Goal: Task Accomplishment & Management: Manage account settings

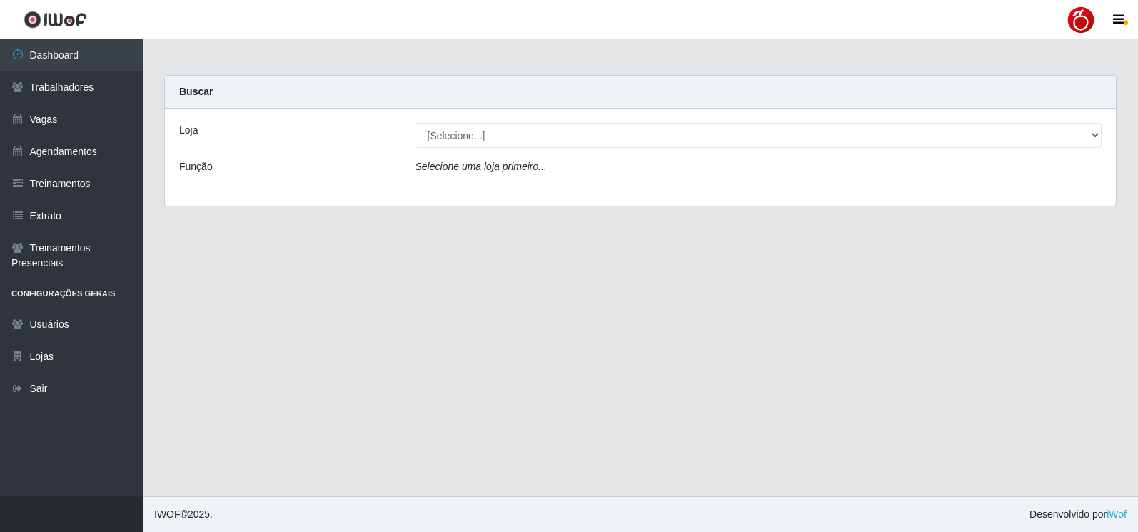
click at [1081, 25] on div at bounding box center [1081, 20] width 29 height 29
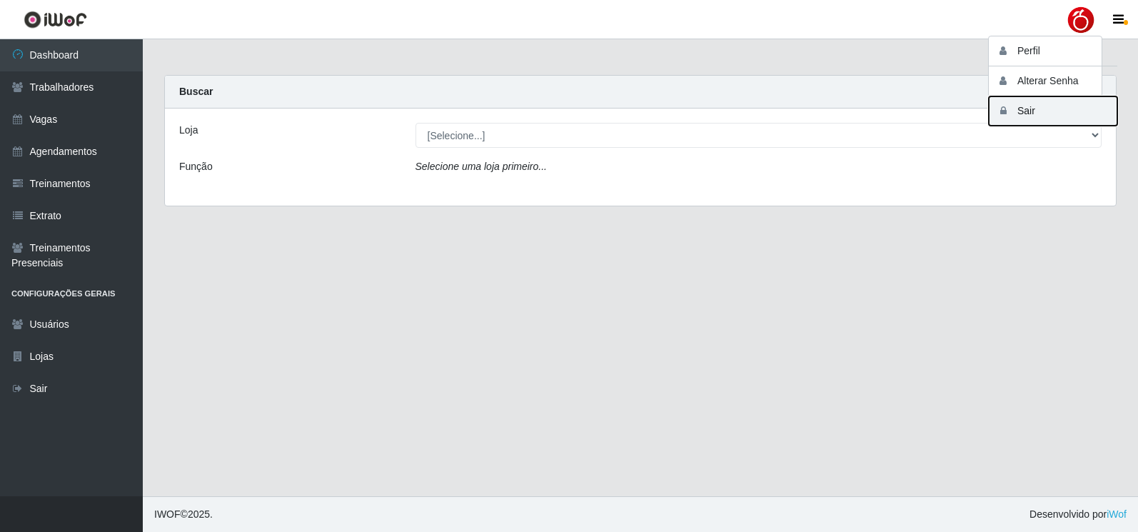
click at [1039, 114] on button "Sair" at bounding box center [1053, 110] width 128 height 29
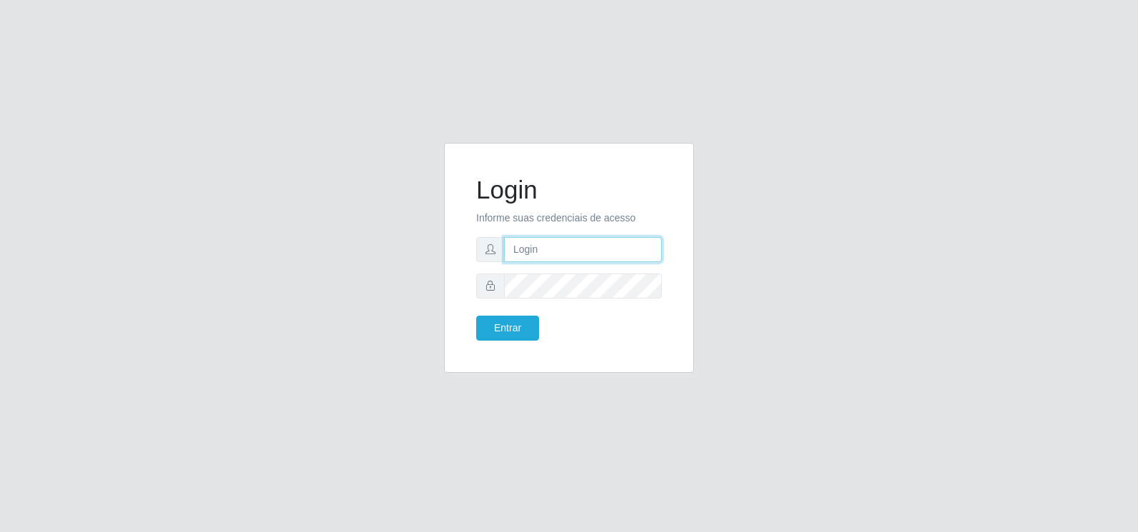
click at [539, 251] on input "text" at bounding box center [583, 249] width 158 height 25
type input "[EMAIL_ADDRESS][DOMAIN_NAME]"
click at [476, 316] on button "Entrar" at bounding box center [507, 328] width 63 height 25
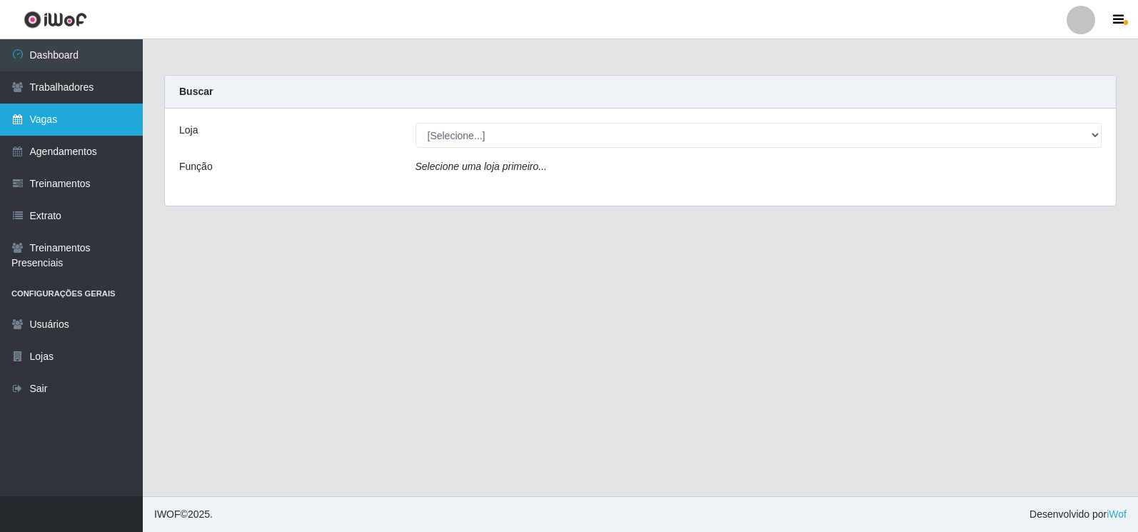
click at [74, 124] on link "Vagas" at bounding box center [71, 120] width 143 height 32
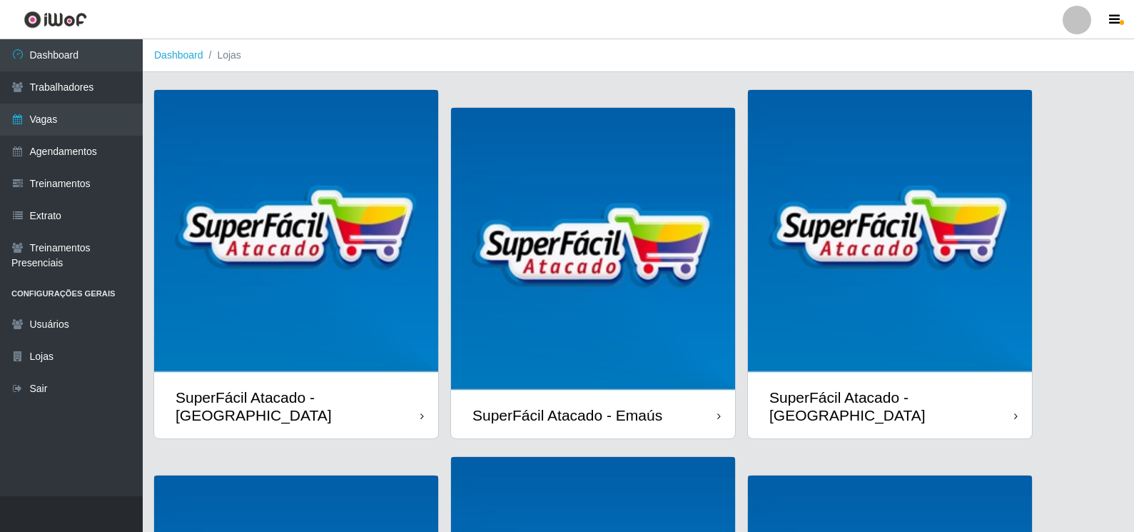
click at [651, 373] on img at bounding box center [593, 250] width 284 height 284
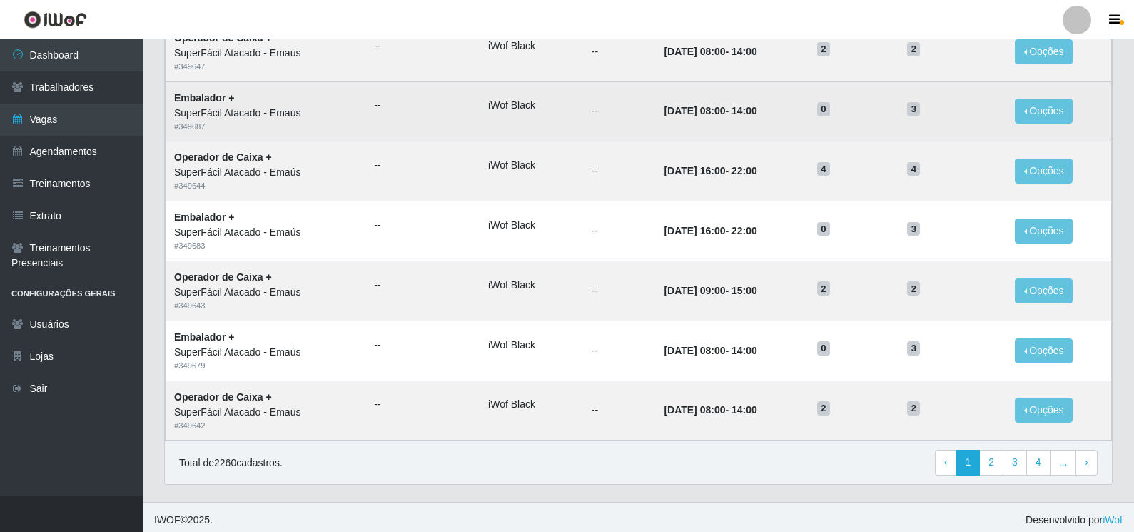
scroll to position [678, 0]
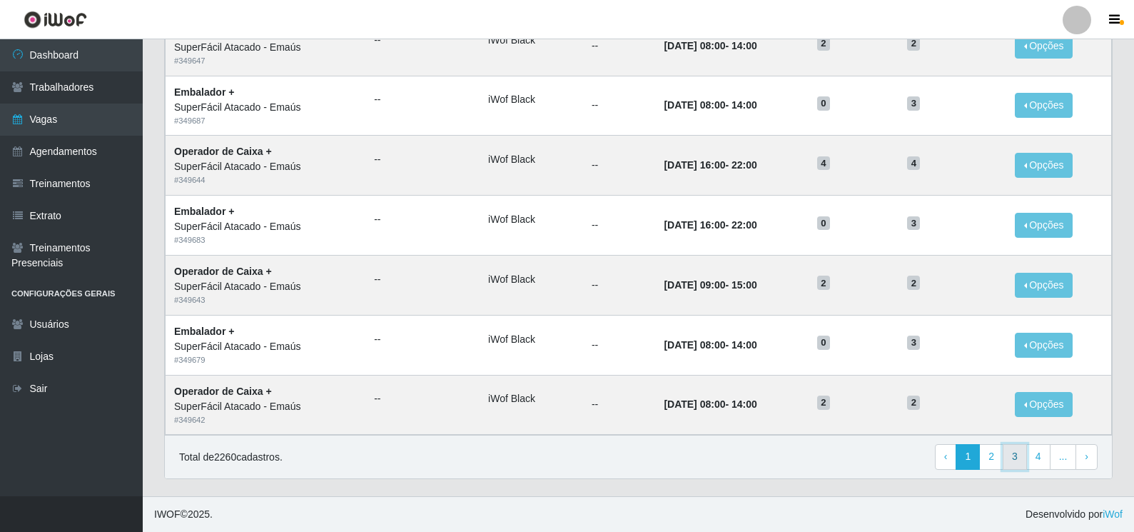
click at [1025, 459] on link "3" at bounding box center [1015, 457] width 24 height 26
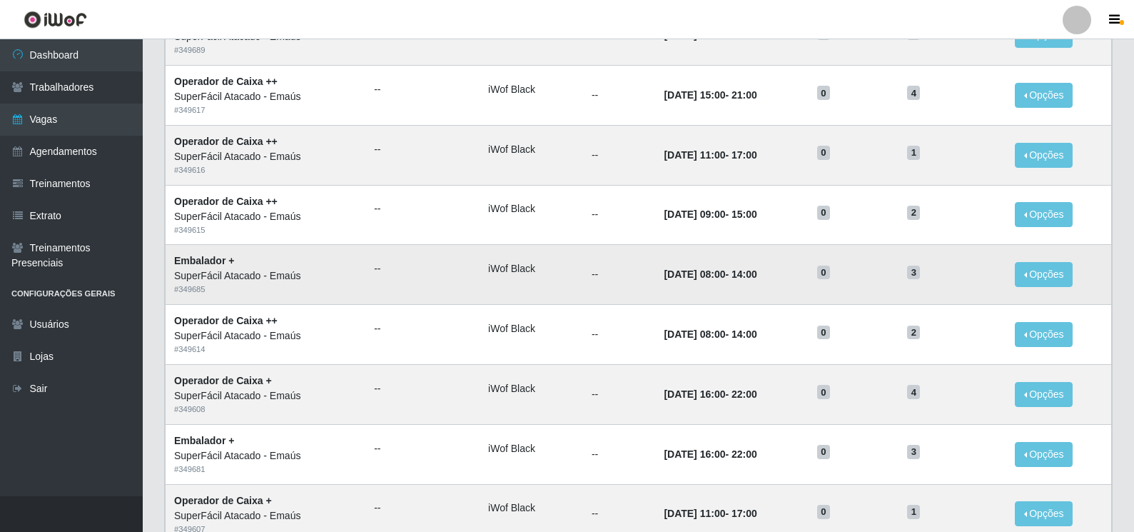
scroll to position [678, 0]
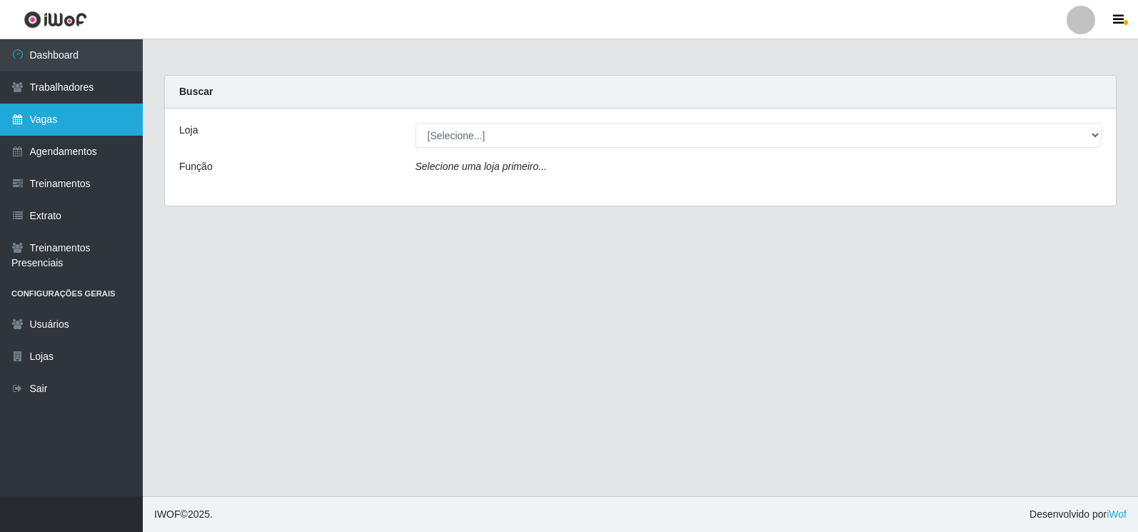
click at [81, 115] on link "Vagas" at bounding box center [71, 120] width 143 height 32
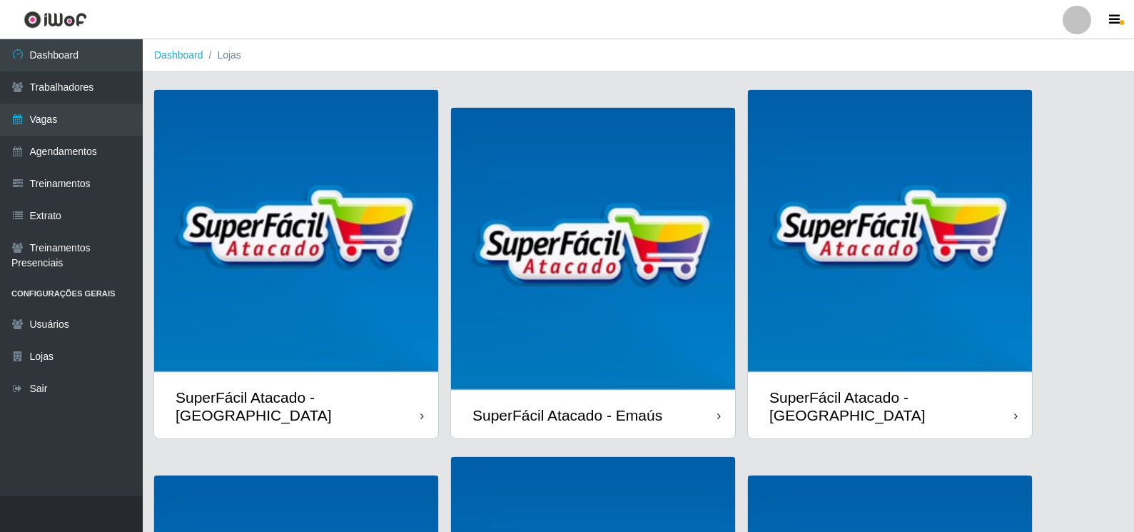
click at [655, 418] on div "SuperFácil Atacado - Emaús" at bounding box center [568, 415] width 190 height 18
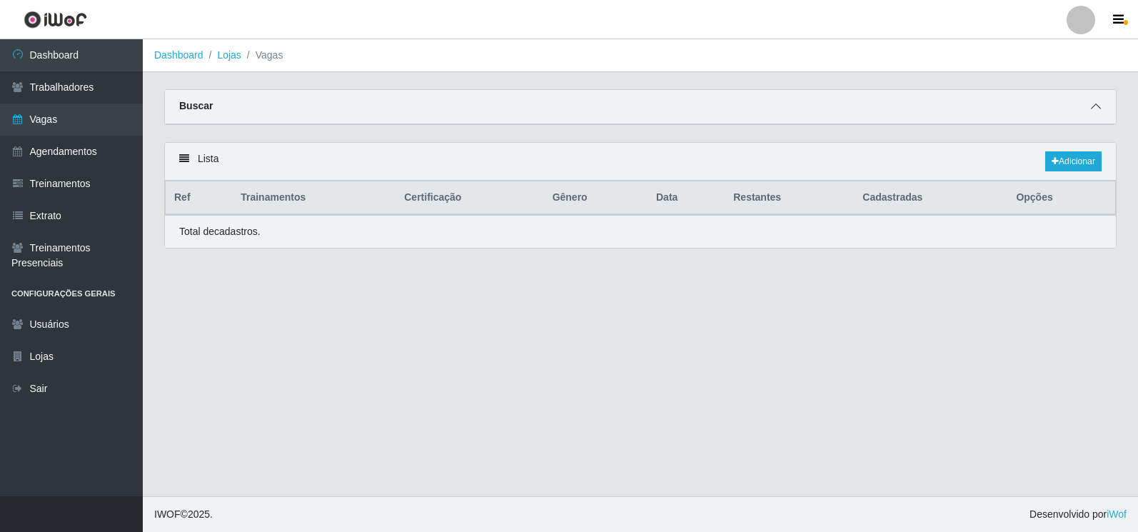
click at [1100, 111] on icon at bounding box center [1096, 106] width 10 height 10
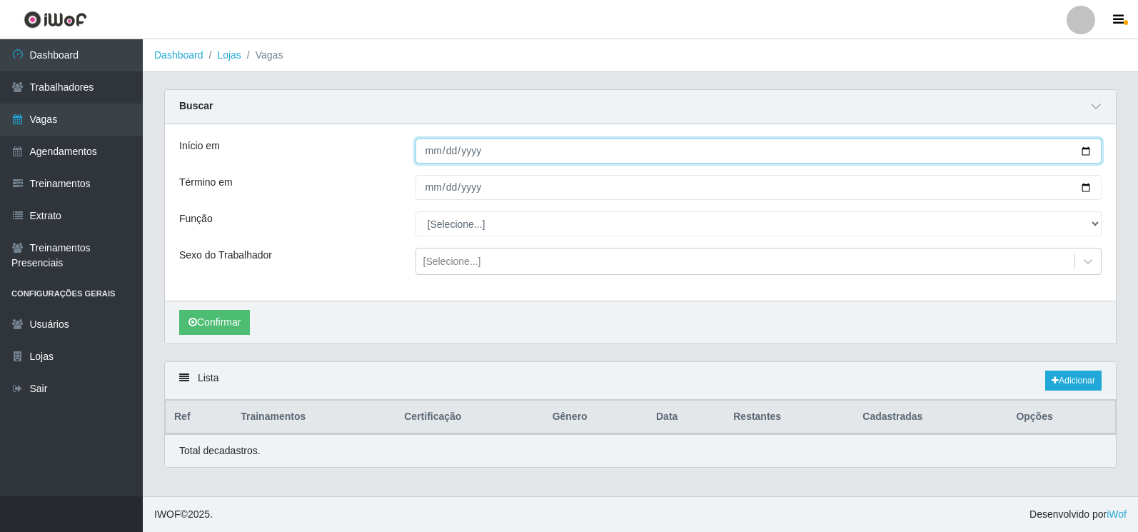
click at [1082, 151] on input "Início em" at bounding box center [758, 150] width 687 height 25
type input "2025-09-30"
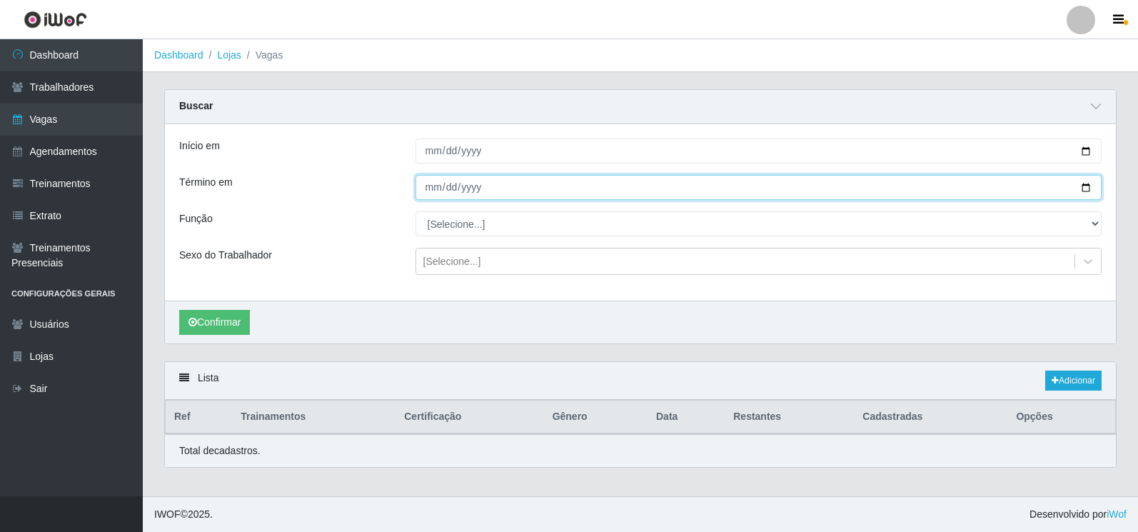
drag, startPoint x: 1086, startPoint y: 187, endPoint x: 970, endPoint y: 203, distance: 116.7
click at [1086, 186] on input "Término em" at bounding box center [758, 187] width 687 height 25
type input "2025-09-30"
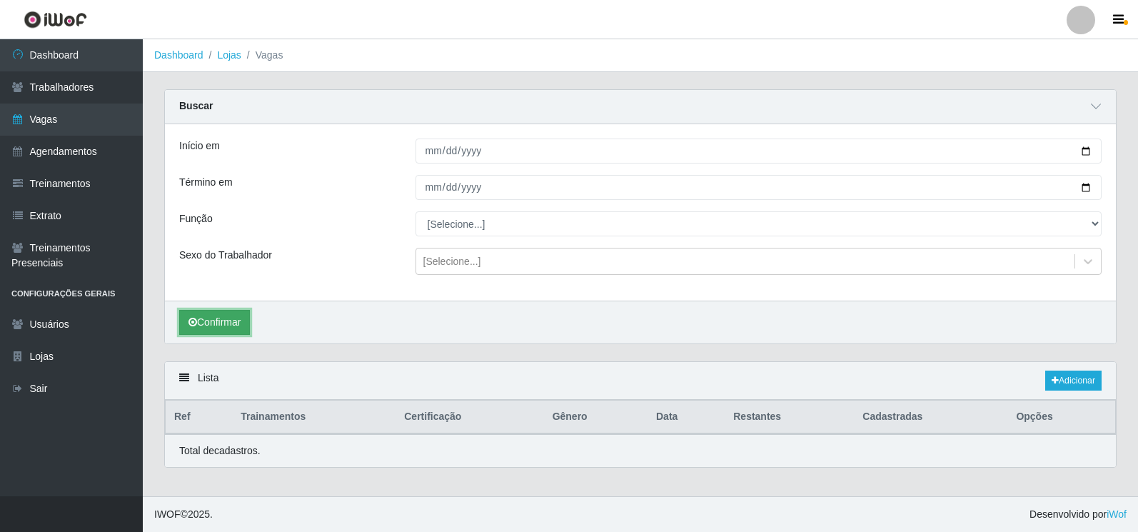
click at [223, 324] on button "Confirmar" at bounding box center [214, 322] width 71 height 25
